Goal: Task Accomplishment & Management: Manage account settings

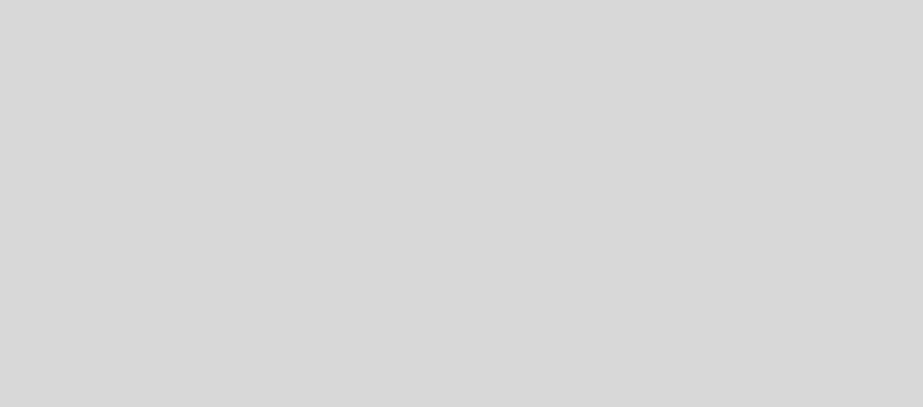
select select "es"
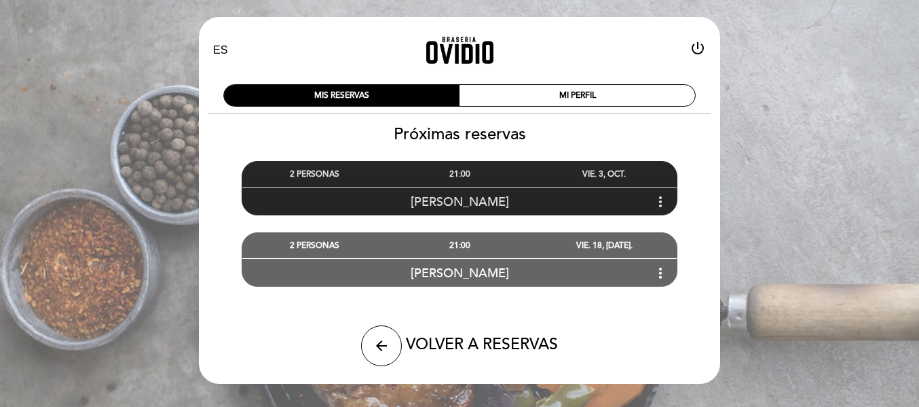
click at [448, 177] on div "21:00" at bounding box center [459, 174] width 145 height 25
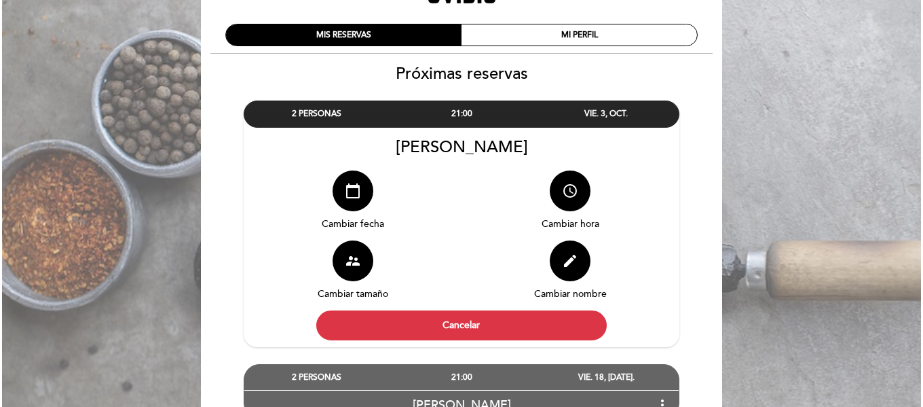
scroll to position [90, 0]
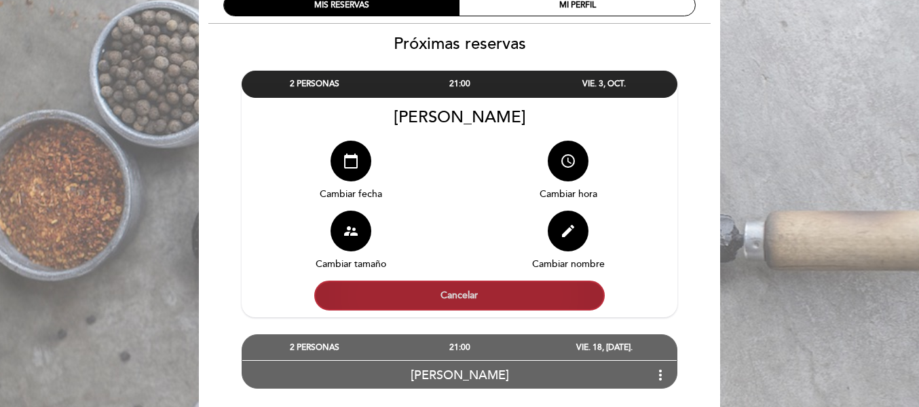
click at [444, 294] on button "Cancelar" at bounding box center [459, 295] width 290 height 30
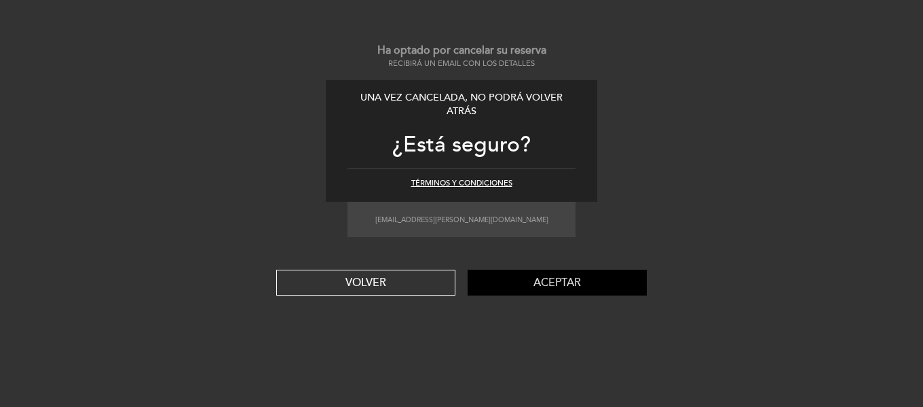
click at [542, 284] on button "Aceptar" at bounding box center [557, 282] width 179 height 26
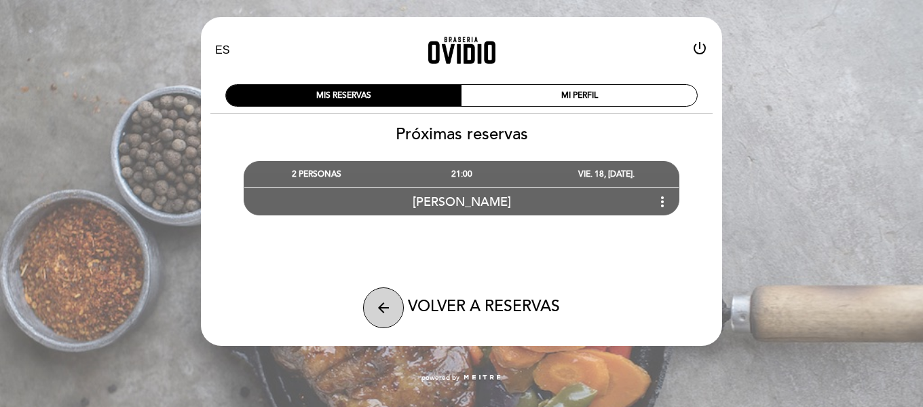
click at [379, 303] on icon "arrow_back" at bounding box center [383, 307] width 16 height 16
select select "es"
